Goal: Information Seeking & Learning: Learn about a topic

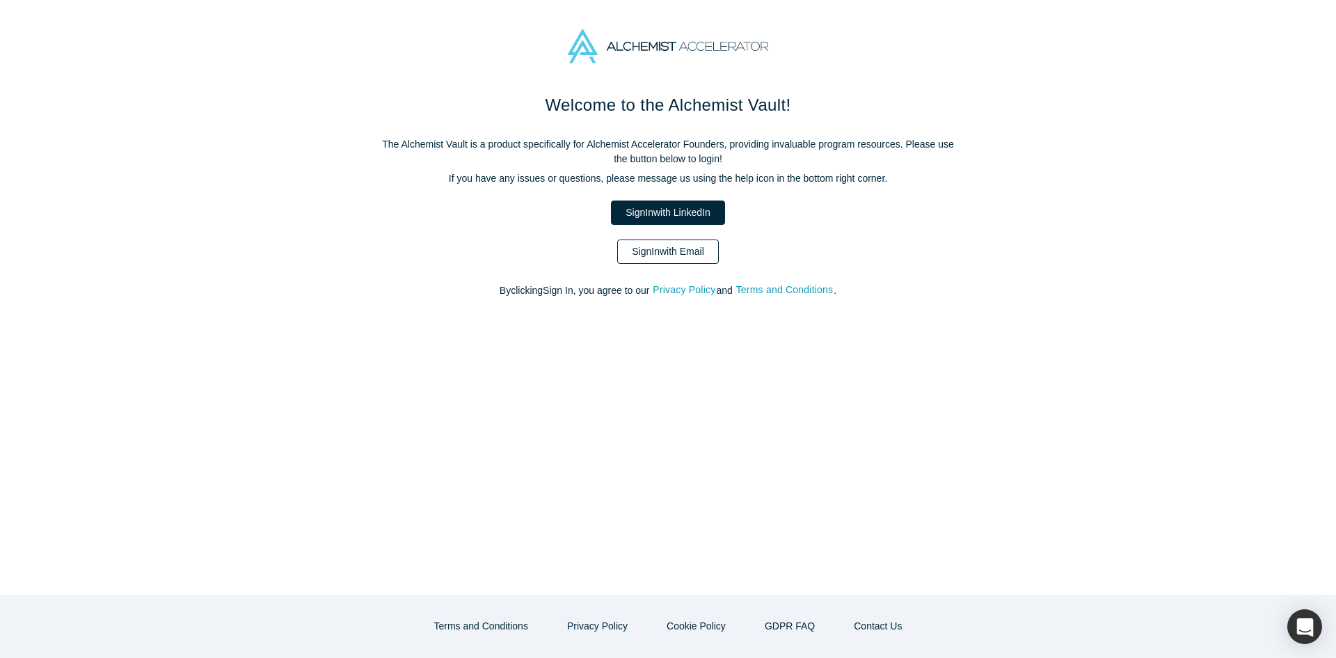
click at [664, 241] on link "Sign In with Email" at bounding box center [668, 251] width 102 height 24
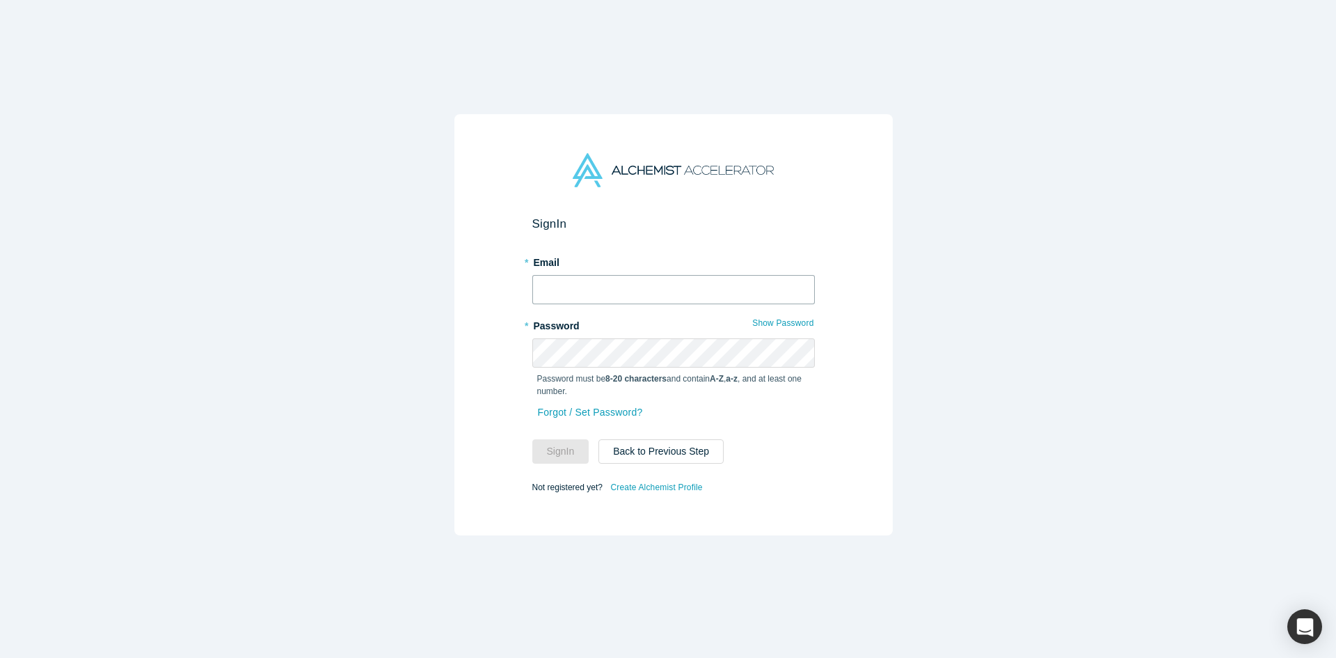
type input "[PERSON_NAME][EMAIL_ADDRESS][DOMAIN_NAME]"
click at [536, 448] on button "Sign In" at bounding box center [560, 451] width 57 height 24
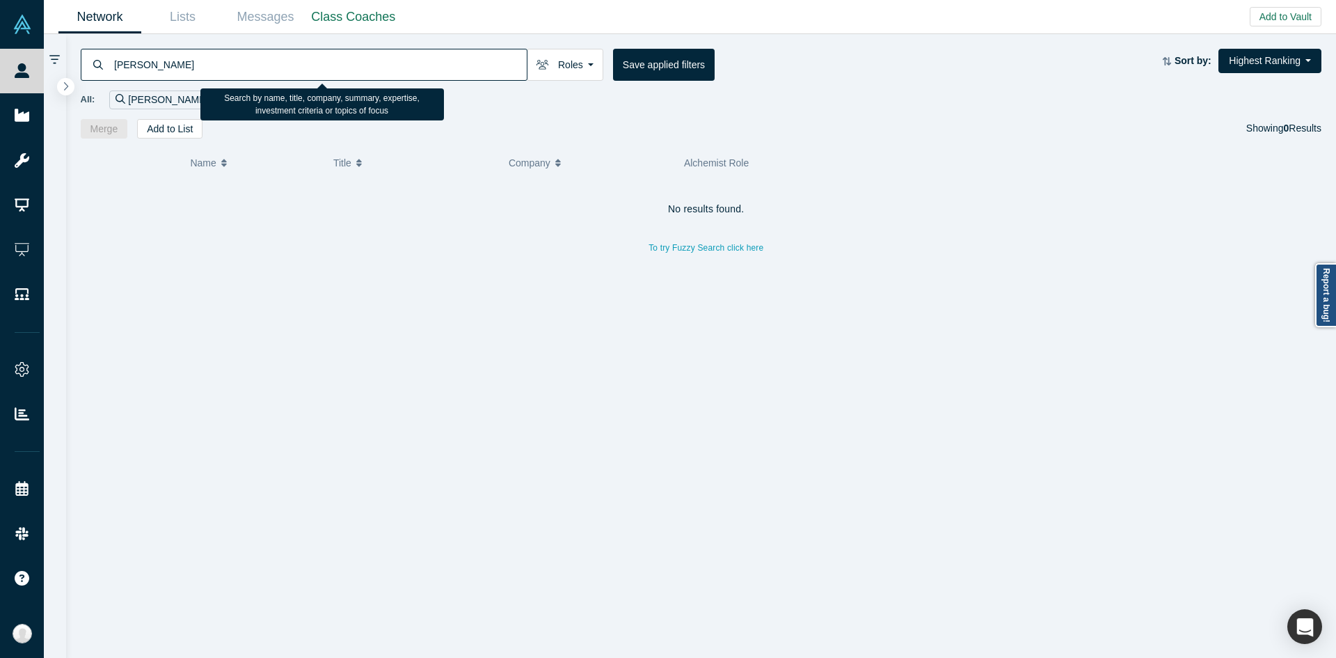
click at [440, 51] on input "alexander eugene" at bounding box center [320, 64] width 414 height 33
paste input "Deana Anglin"
type input "Deana Anglin"
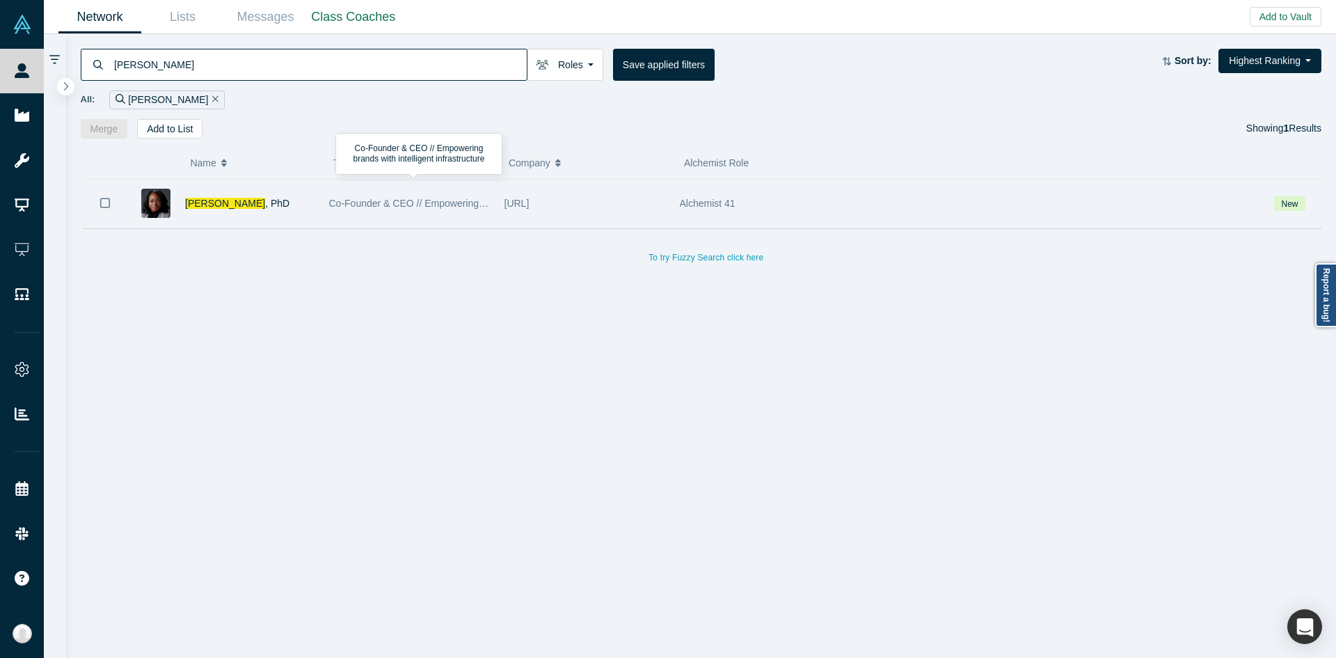
click at [417, 198] on span "Co-Founder & CEO // Empowering brands with intelligent infrastructure" at bounding box center [482, 203] width 306 height 11
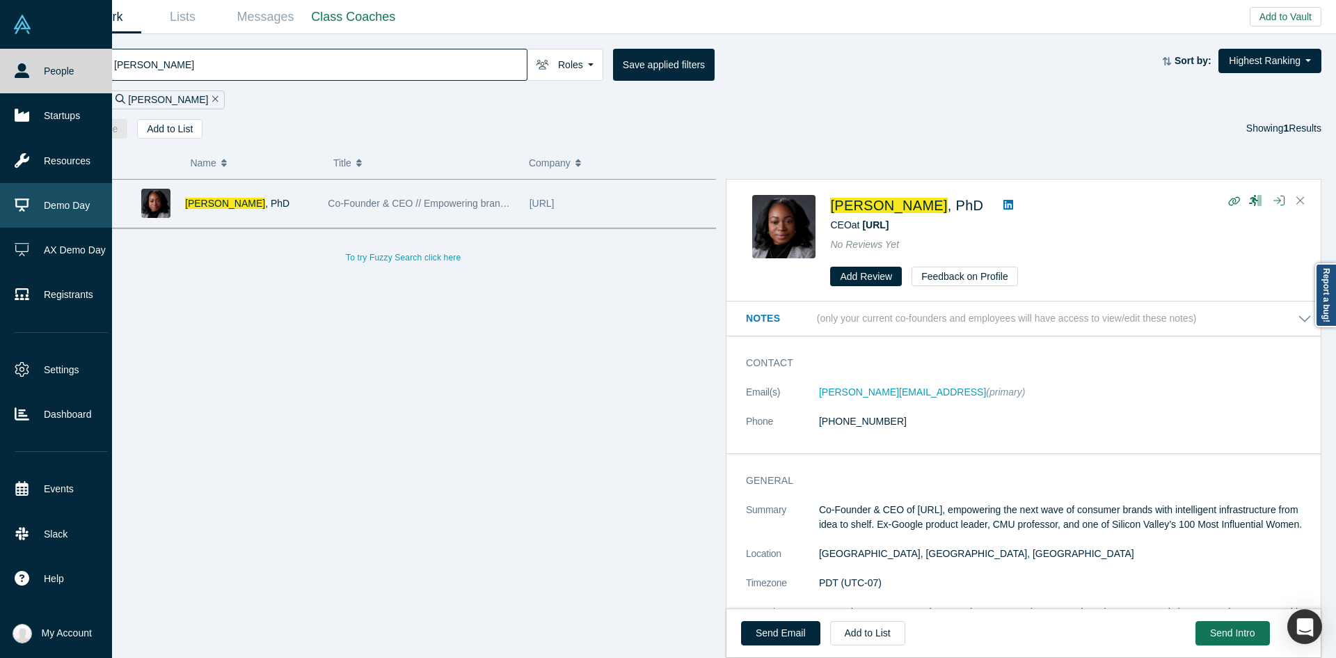
click at [74, 202] on link "Demo Day" at bounding box center [61, 205] width 122 height 45
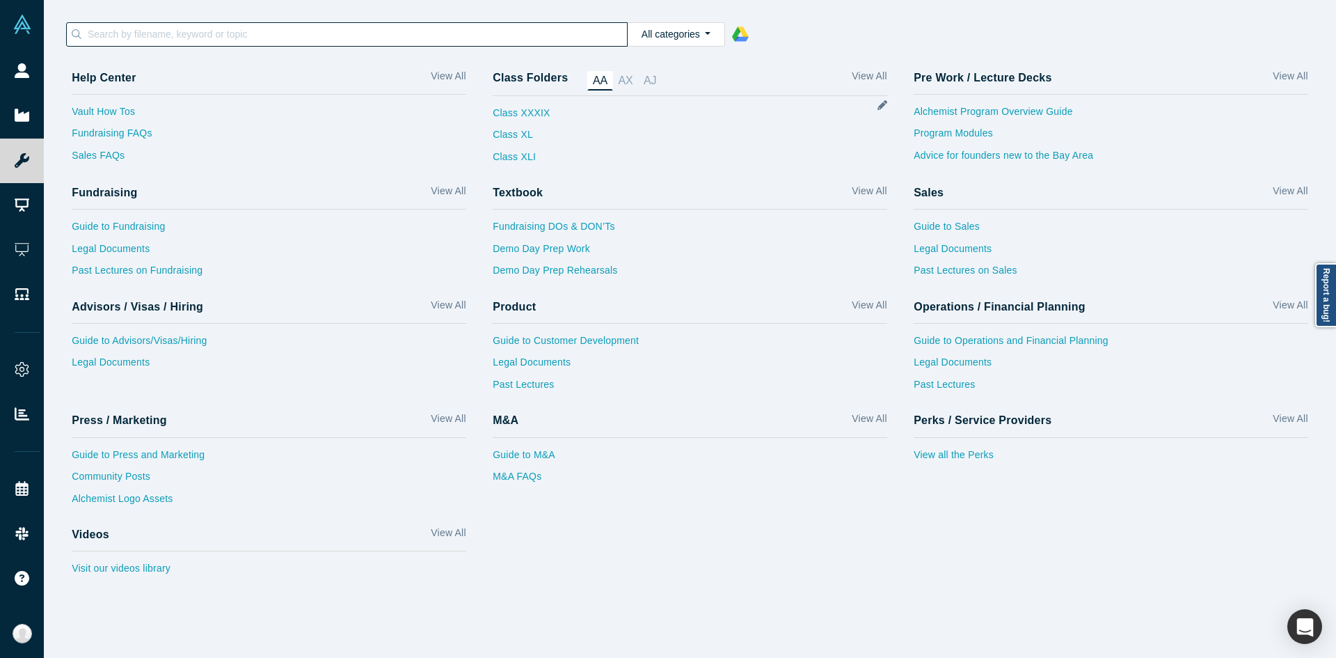
click at [485, 39] on input at bounding box center [356, 34] width 541 height 18
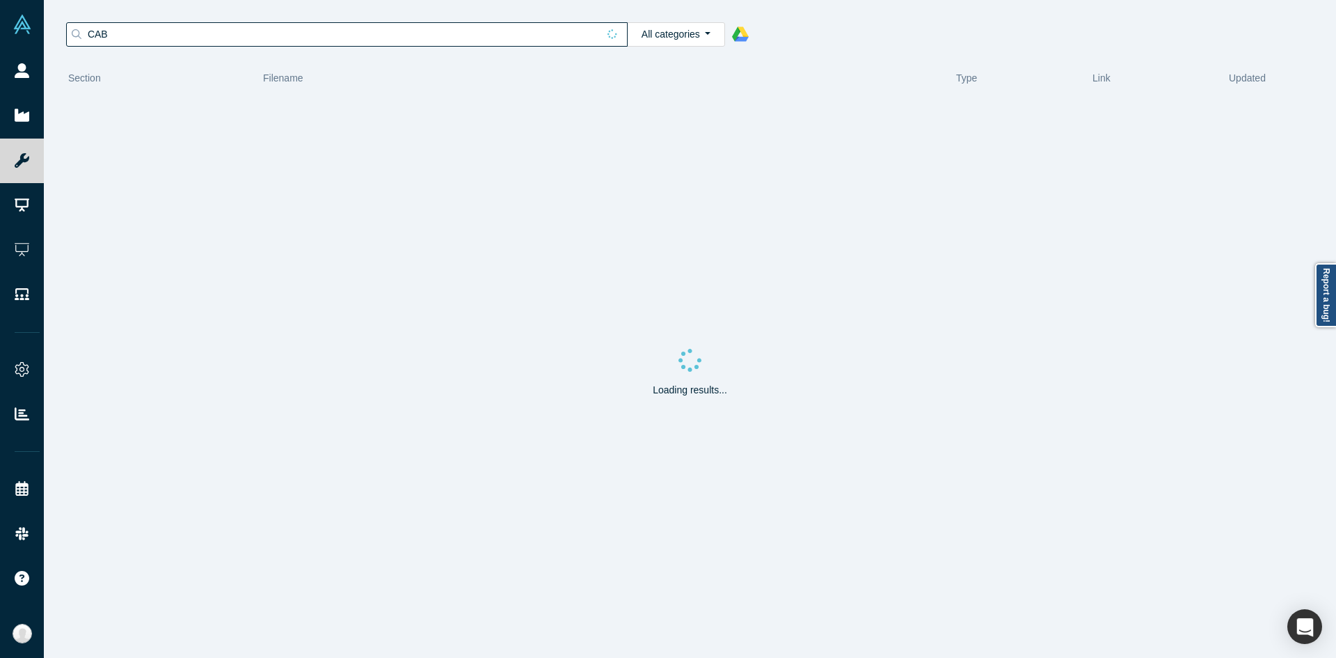
type input "CAB"
click at [738, 28] on polygon at bounding box center [743, 32] width 11 height 12
